Goal: Feedback & Contribution: Submit feedback/report problem

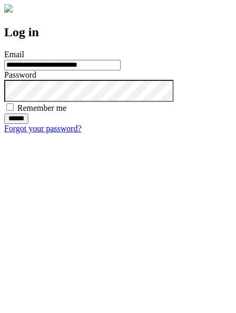
type input "**********"
click at [28, 124] on input "******" at bounding box center [16, 118] width 24 height 11
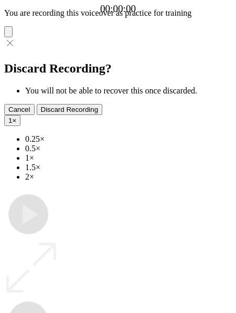
type input "**********"
